Goal: Find specific page/section: Find specific page/section

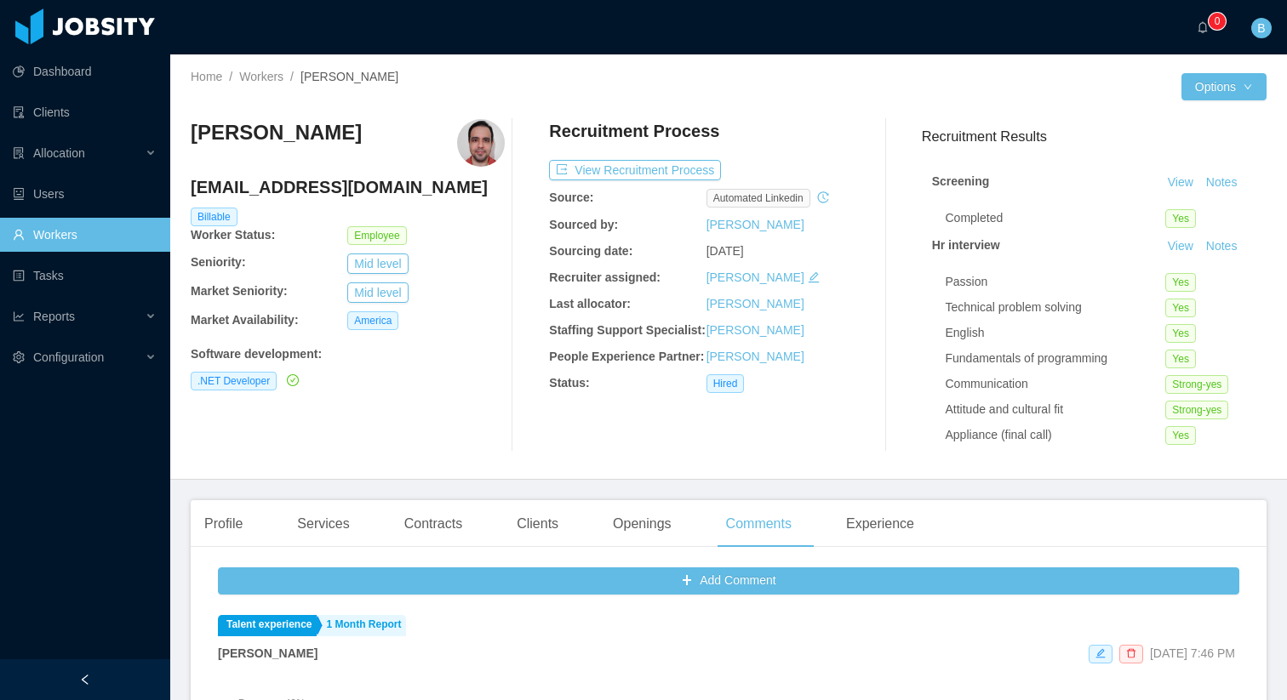
click at [73, 243] on link "Workers" at bounding box center [85, 235] width 144 height 34
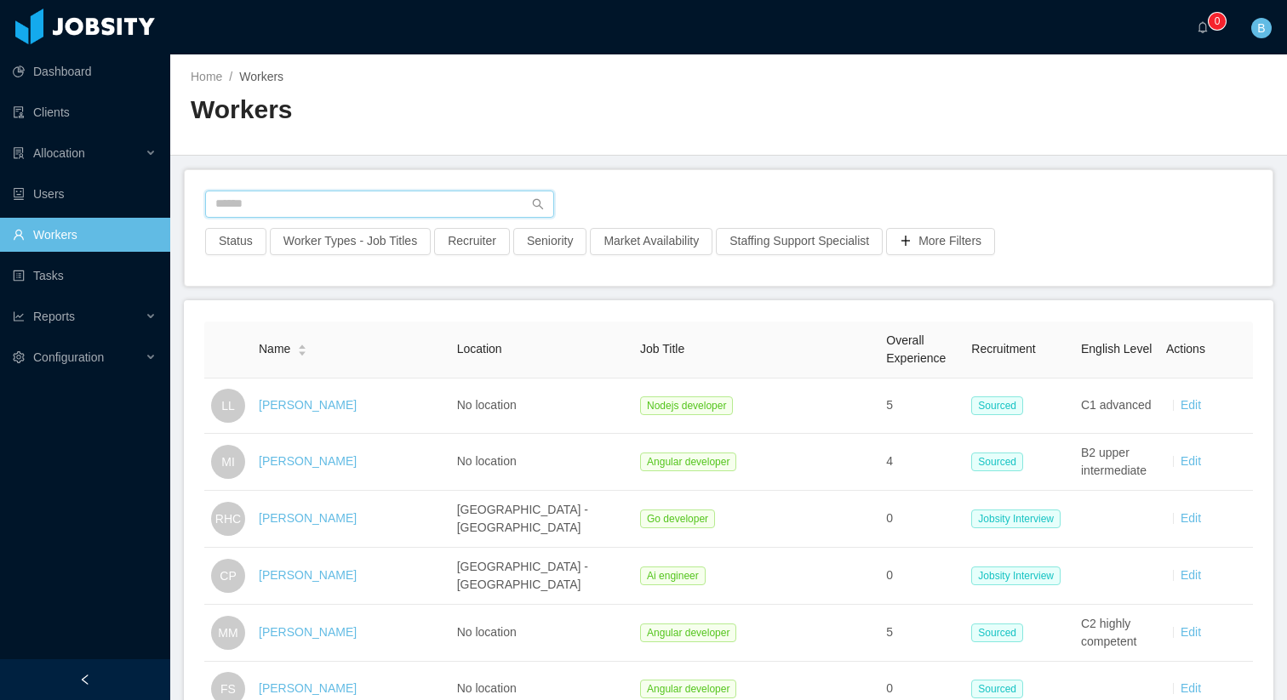
click at [383, 199] on input "text" at bounding box center [379, 204] width 349 height 27
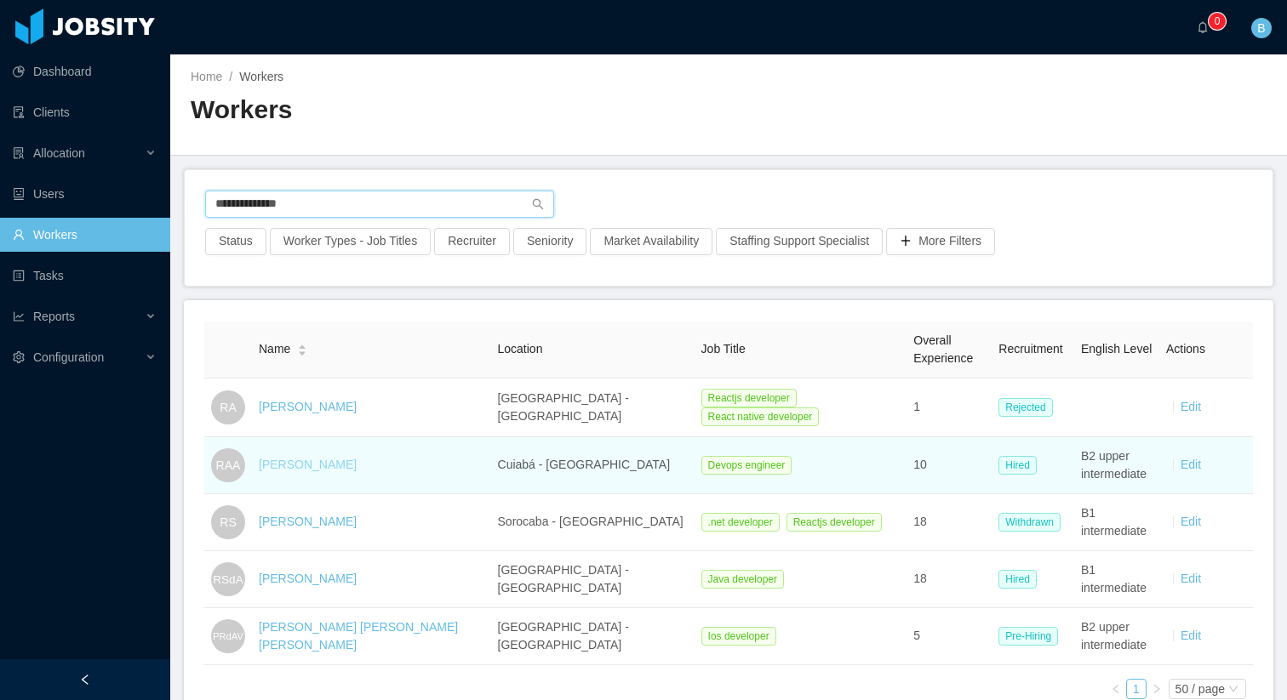
type input "**********"
click at [330, 466] on link "[PERSON_NAME]" at bounding box center [308, 465] width 98 height 14
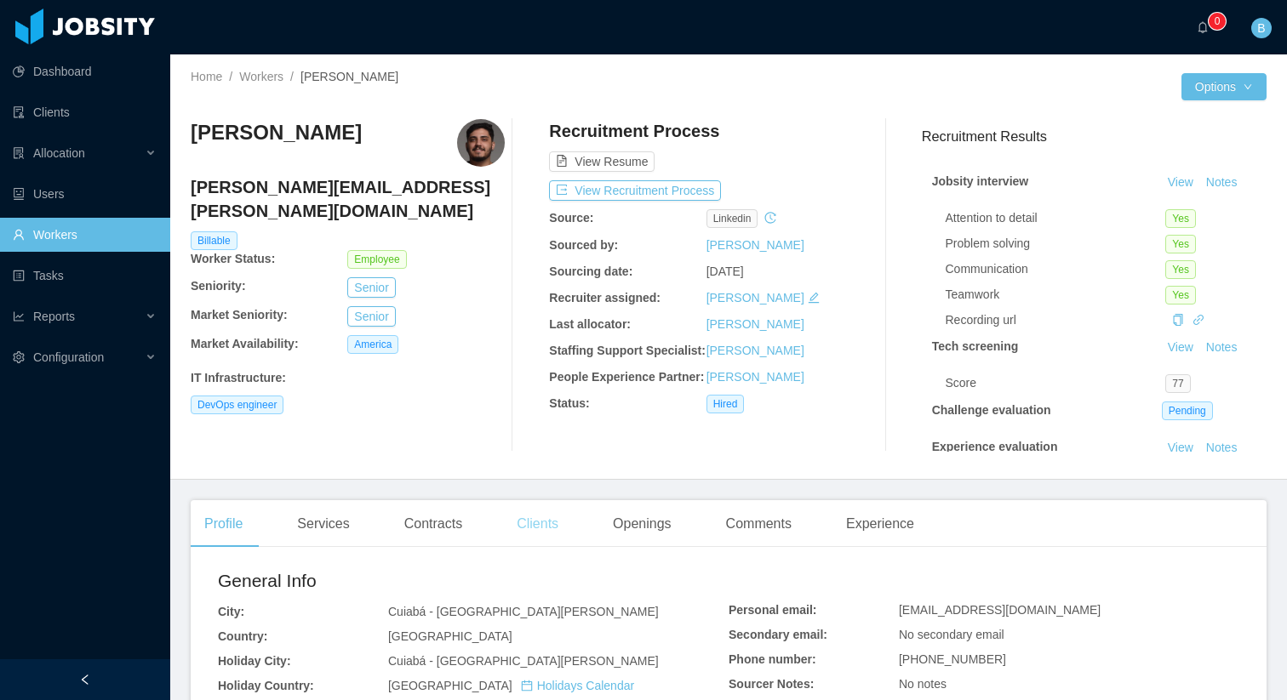
click at [528, 525] on div "Clients" at bounding box center [537, 524] width 69 height 48
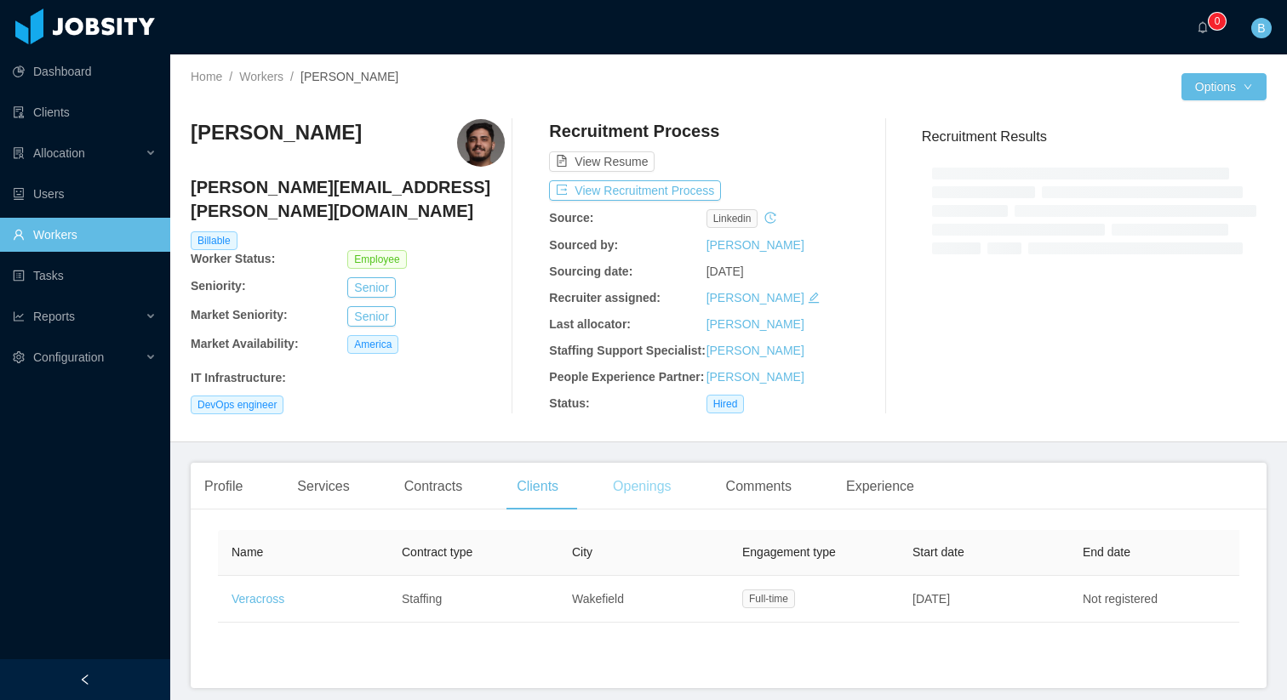
click at [648, 386] on div "People Experience Partner:" at bounding box center [627, 377] width 157 height 18
click at [635, 511] on div "Openings" at bounding box center [642, 487] width 86 height 48
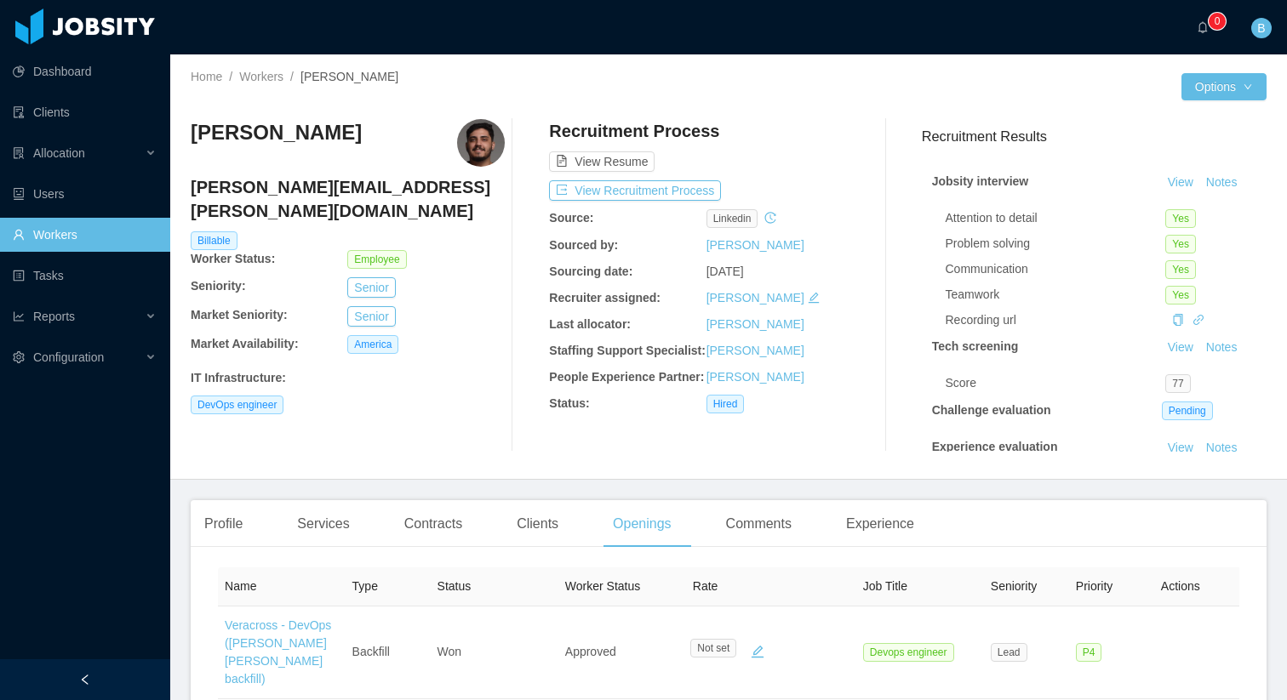
click at [823, 524] on div "Profile Services Contracts Clients Openings Comments Experience" at bounding box center [559, 524] width 737 height 48
click at [776, 526] on div "Comments" at bounding box center [758, 524] width 93 height 48
